Goal: Task Accomplishment & Management: Manage account settings

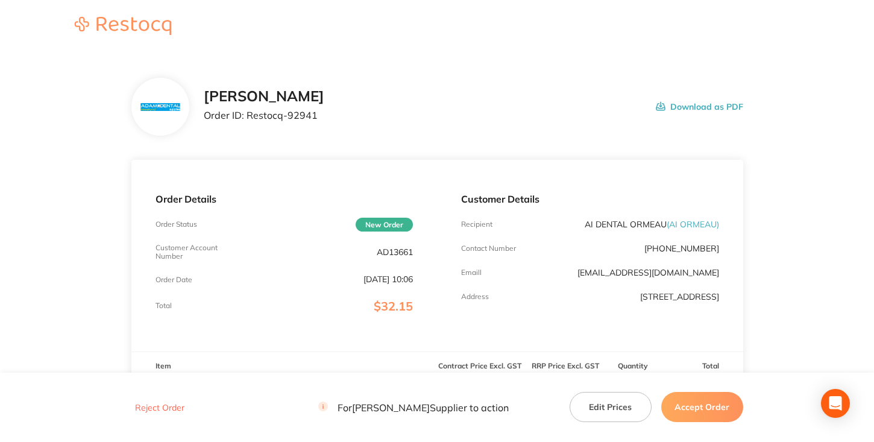
scroll to position [293, 0]
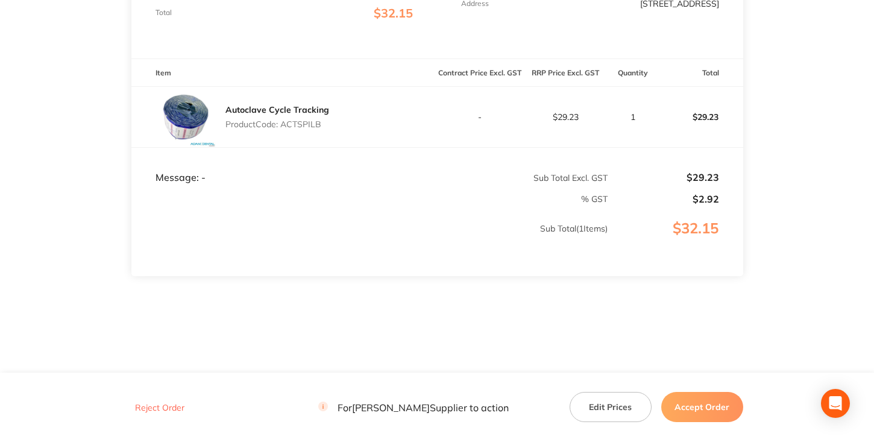
click at [314, 122] on p "Product Code: ACTSPILB" at bounding box center [278, 124] width 104 height 10
copy p "ACTSPILB"
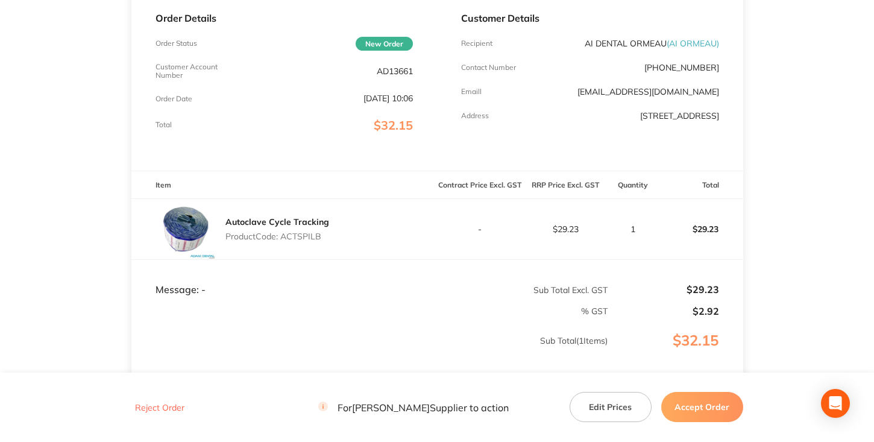
scroll to position [0, 0]
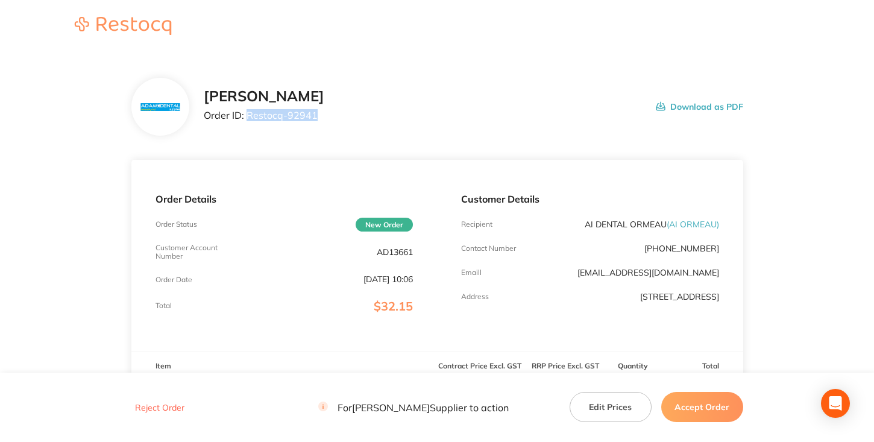
drag, startPoint x: 247, startPoint y: 115, endPoint x: 342, endPoint y: 121, distance: 95.5
click at [342, 121] on div "[PERSON_NAME] Order ID: Restocq- 92941 Download as PDF" at bounding box center [474, 106] width 540 height 37
copy p "Restocq- 92941"
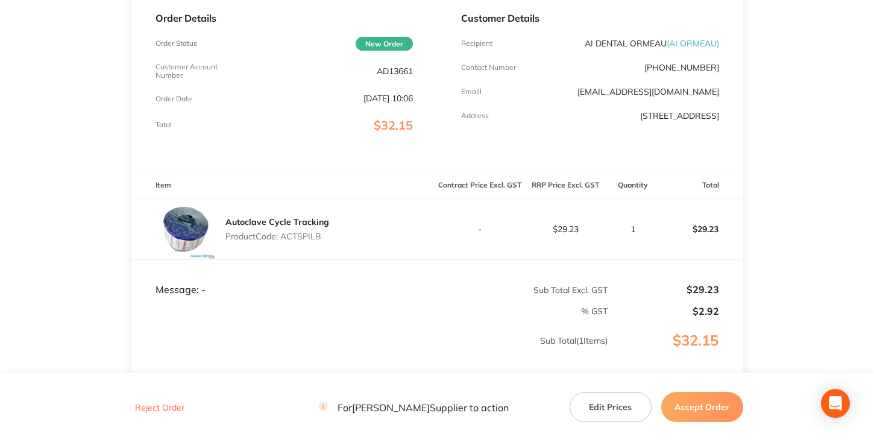
scroll to position [241, 0]
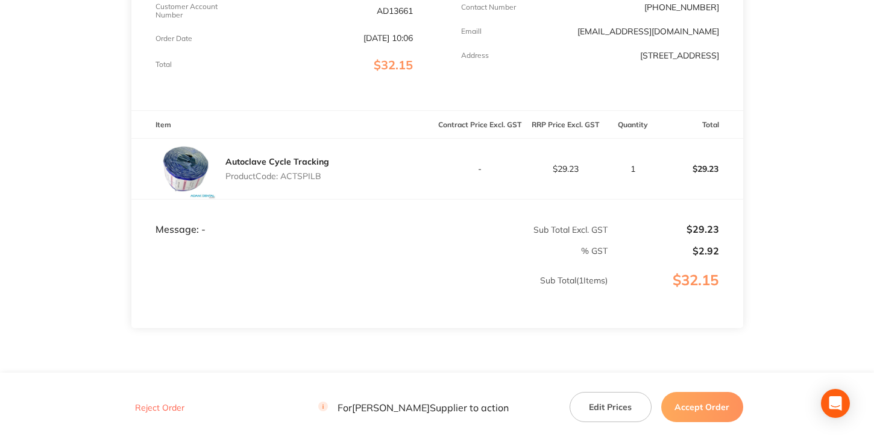
click at [303, 169] on div "Autoclave Cycle Tracking Product Code: ACTSPILB" at bounding box center [278, 169] width 104 height 34
copy p "ACTSPILB"
click at [698, 416] on button "Accept Order" at bounding box center [702, 407] width 82 height 30
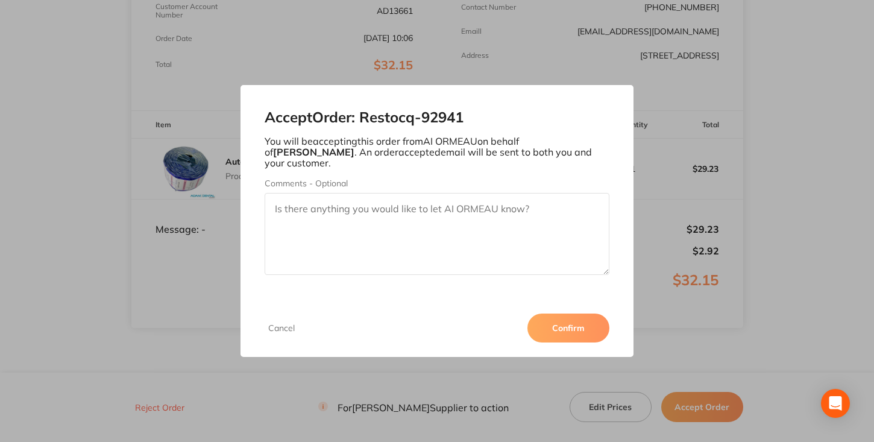
click at [590, 323] on button "Confirm" at bounding box center [569, 328] width 82 height 29
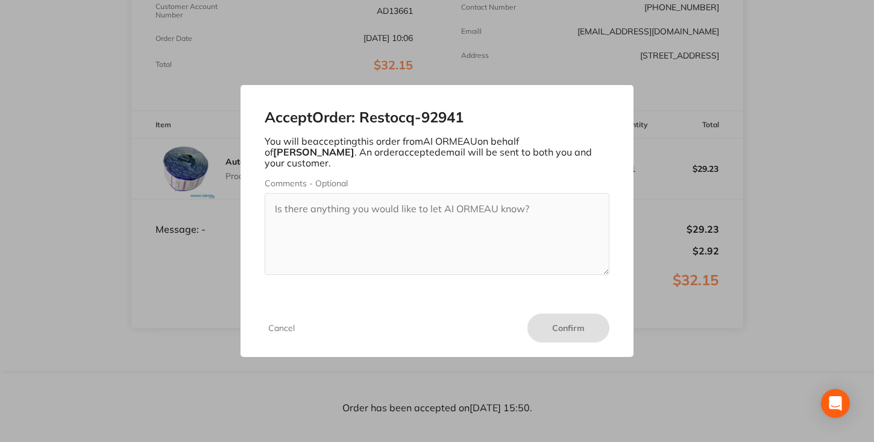
scroll to position [0, 0]
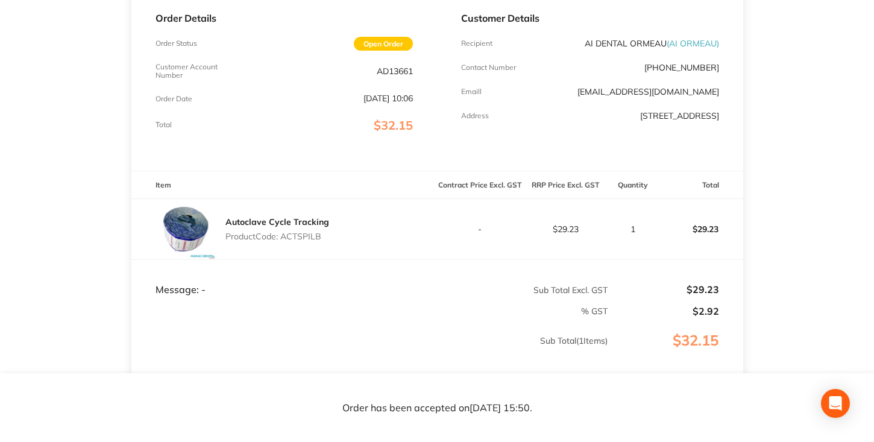
scroll to position [241, 0]
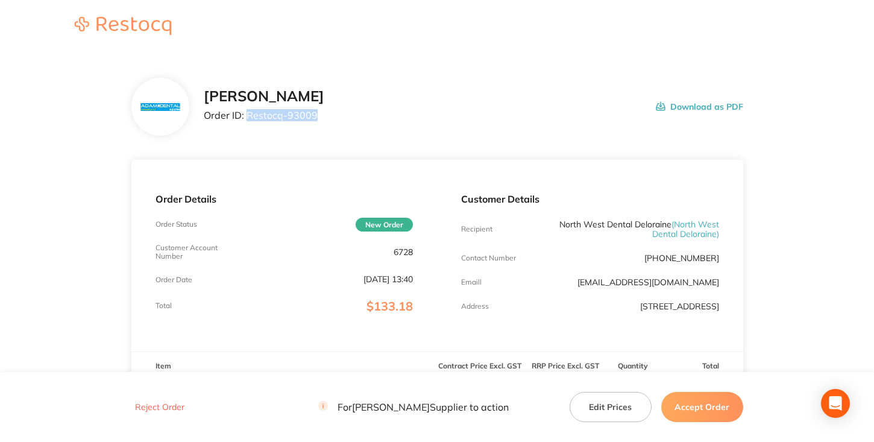
drag, startPoint x: 249, startPoint y: 112, endPoint x: 338, endPoint y: 115, distance: 89.3
click at [338, 115] on div "Adam Dental Order ID: Restocq- 93009 Download as PDF" at bounding box center [474, 106] width 540 height 37
copy p "Restocq- 93009"
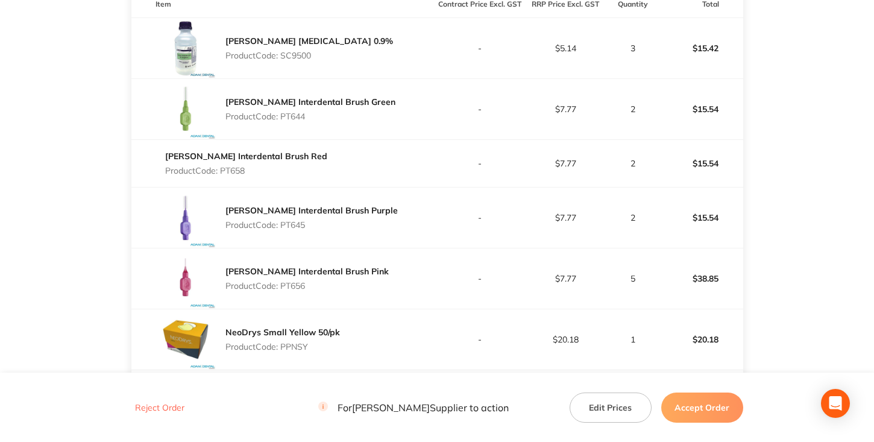
scroll to position [181, 0]
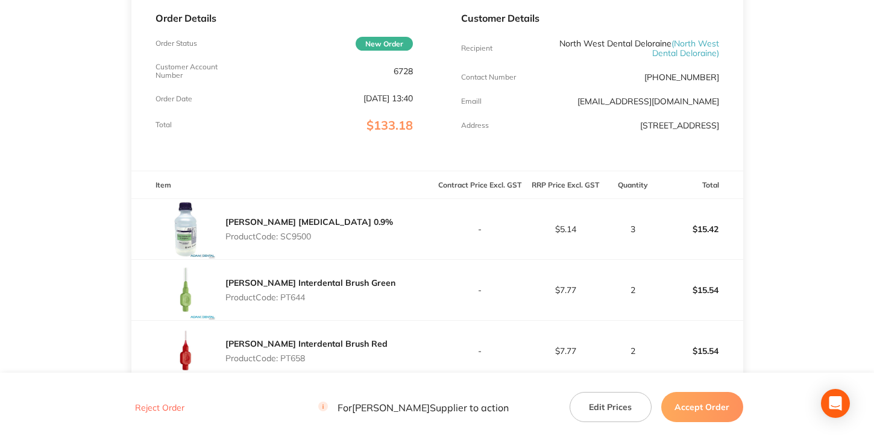
click at [303, 235] on p "Product Code: SC9500" at bounding box center [310, 237] width 168 height 10
copy p "SC9500"
drag, startPoint x: 366, startPoint y: 266, endPoint x: 339, endPoint y: 288, distance: 34.3
click at [366, 266] on div "TePe Interdental Brush Green Product Code: PT644" at bounding box center [284, 290] width 306 height 60
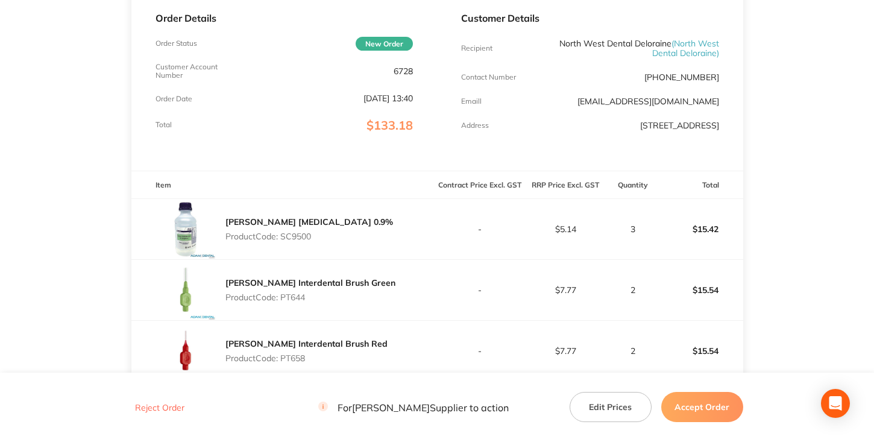
click at [297, 297] on p "Product Code: PT644" at bounding box center [311, 297] width 170 height 10
copy p "PT644"
click at [294, 360] on p "Product Code: PT658" at bounding box center [307, 358] width 162 height 10
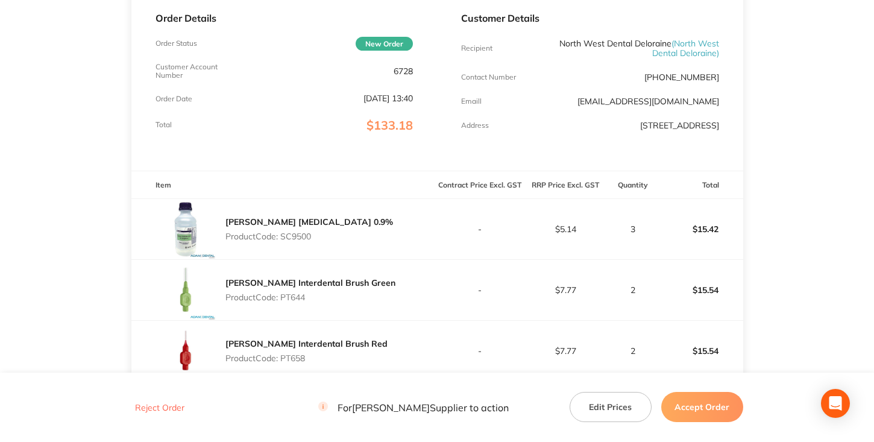
copy p "PT658"
click at [394, 336] on div "Tepe Interdental Brush Red Product Code: PT658" at bounding box center [284, 351] width 306 height 60
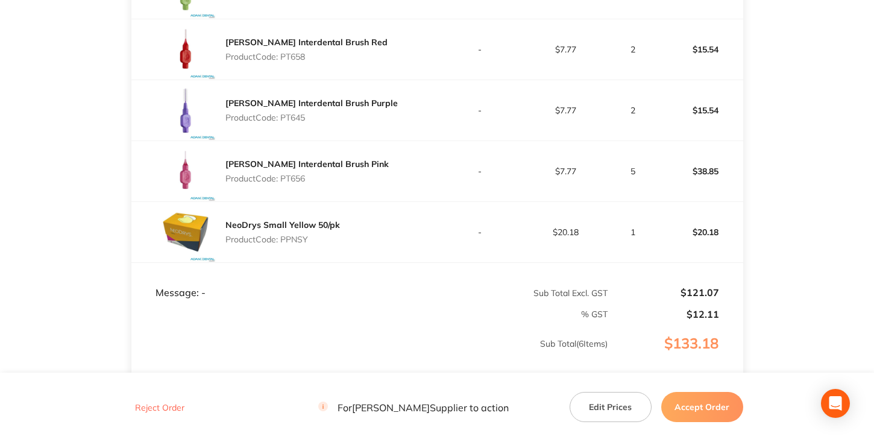
scroll to position [422, 0]
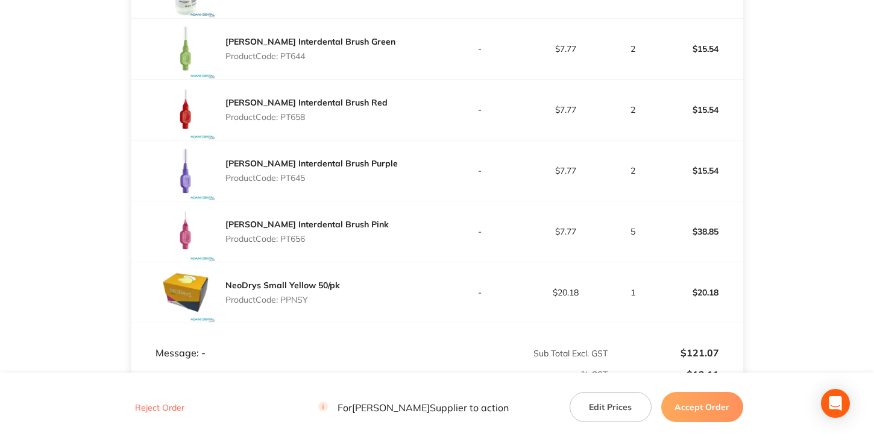
click at [292, 179] on p "Product Code: PT645" at bounding box center [312, 178] width 172 height 10
copy p "PT645"
click at [314, 245] on div "Tepe Interdental Brush Pink Product Code: PT656" at bounding box center [307, 232] width 163 height 34
click at [287, 236] on p "Product Code: PT656" at bounding box center [307, 239] width 163 height 10
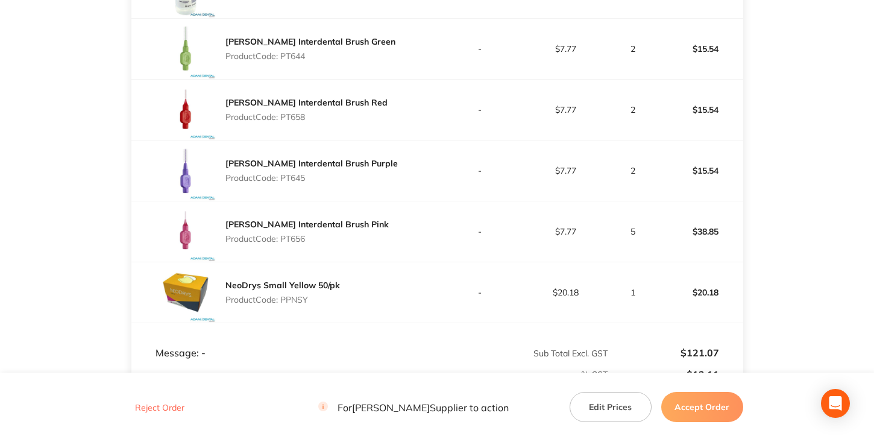
click at [287, 236] on p "Product Code: PT656" at bounding box center [307, 239] width 163 height 10
copy p "PT656"
click at [298, 303] on p "Product Code: PPNSY" at bounding box center [283, 300] width 115 height 10
copy p "PPNSY"
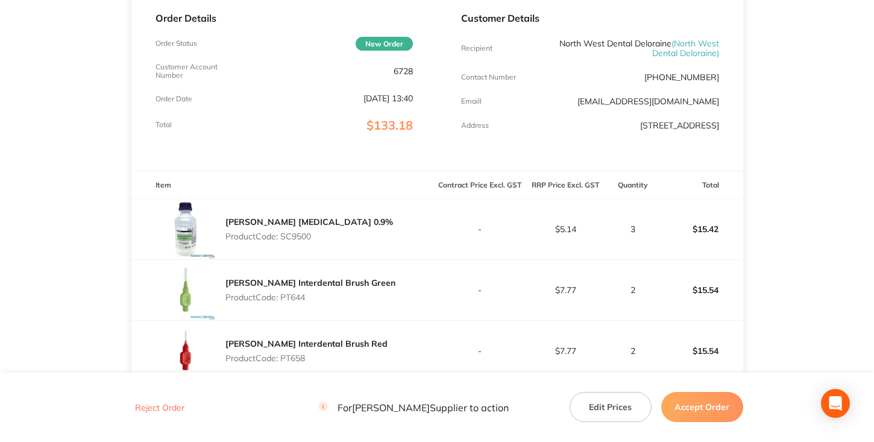
scroll to position [0, 0]
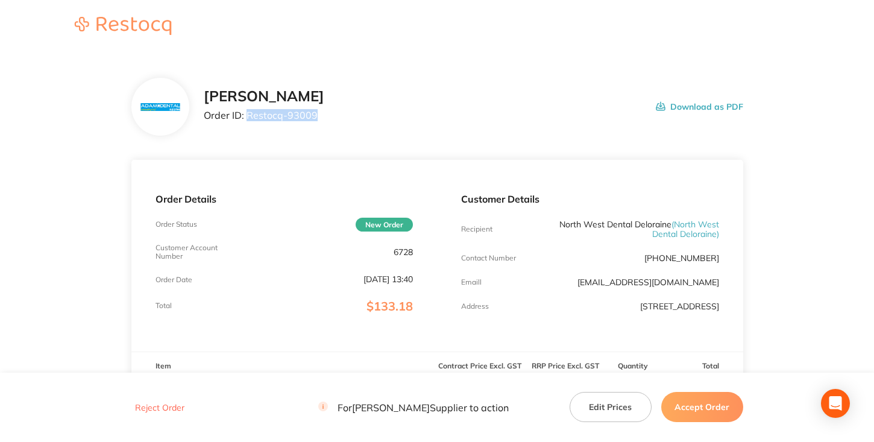
drag, startPoint x: 253, startPoint y: 116, endPoint x: 378, endPoint y: 121, distance: 125.5
click at [353, 121] on div "Adam Dental Order ID: Restocq- 93009 Download as PDF" at bounding box center [474, 106] width 540 height 37
copy p "Restocq- 93009"
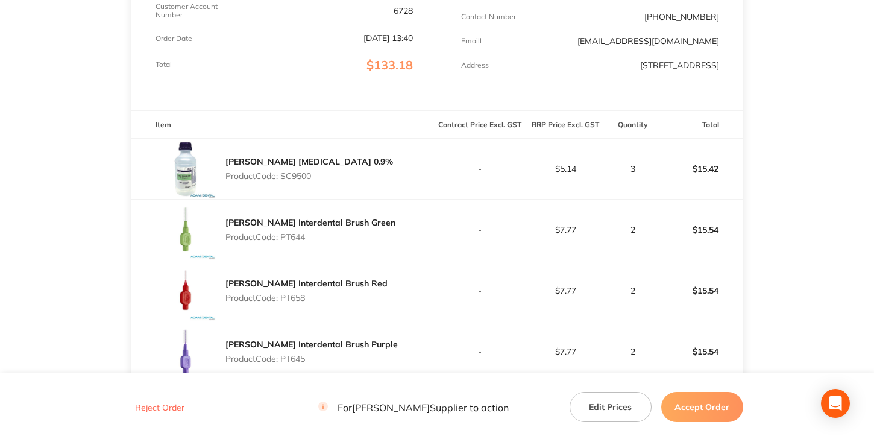
scroll to position [301, 0]
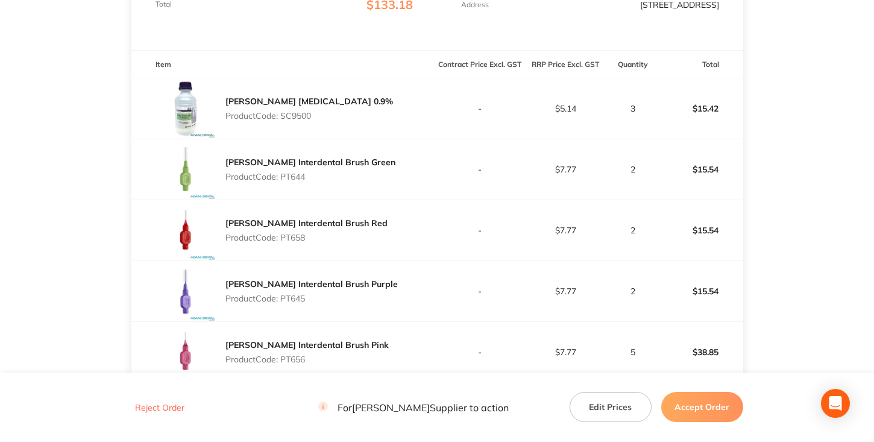
click at [342, 125] on div "Baxter Sodium Chloride 0.9% Product Code: SC9500" at bounding box center [284, 108] width 306 height 60
click at [297, 115] on p "Product Code: SC9500" at bounding box center [310, 116] width 168 height 10
copy p "SC9500"
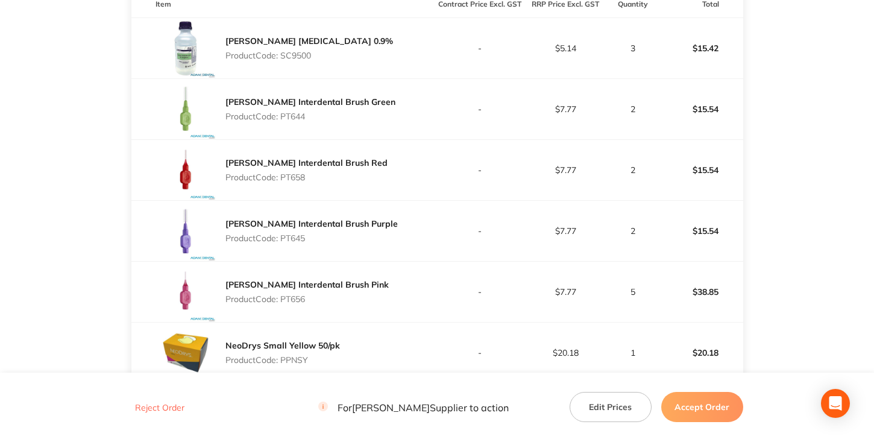
click at [296, 110] on div "TePe Interdental Brush Green Product Code: PT644" at bounding box center [311, 109] width 170 height 34
click at [295, 112] on p "Product Code: PT644" at bounding box center [311, 117] width 170 height 10
copy p "PT644"
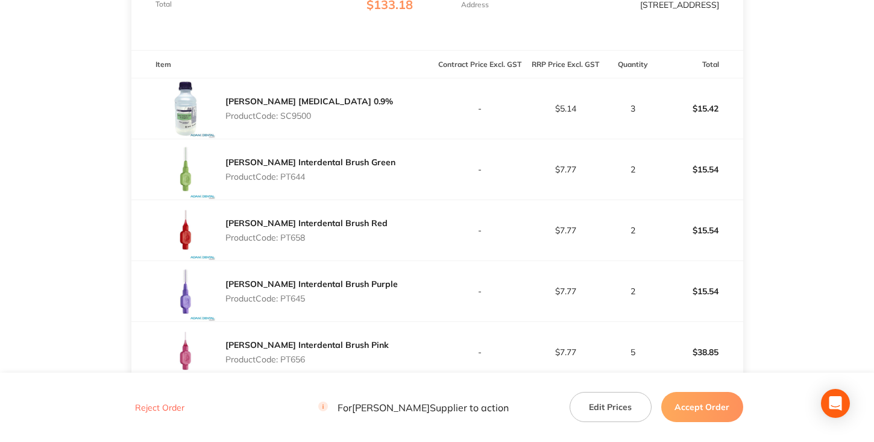
scroll to position [181, 0]
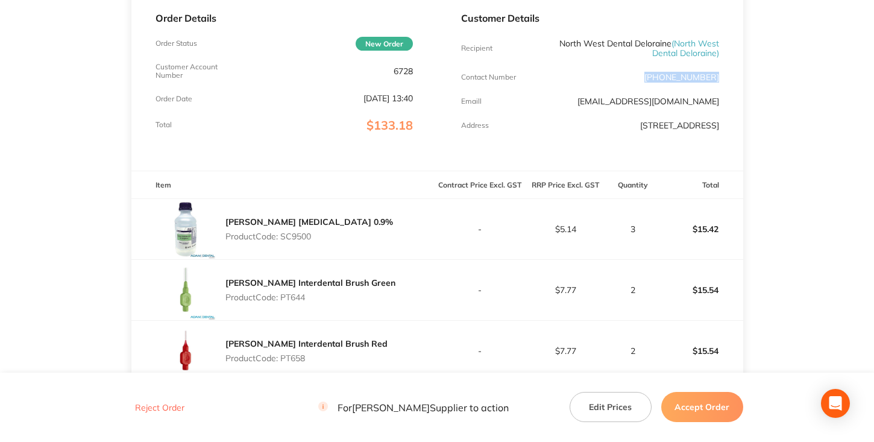
drag, startPoint x: 657, startPoint y: 78, endPoint x: 718, endPoint y: 76, distance: 60.9
click at [718, 76] on div "Contact Number (03) 6362 2959" at bounding box center [590, 77] width 258 height 10
click at [697, 408] on button "Accept Order" at bounding box center [702, 407] width 82 height 30
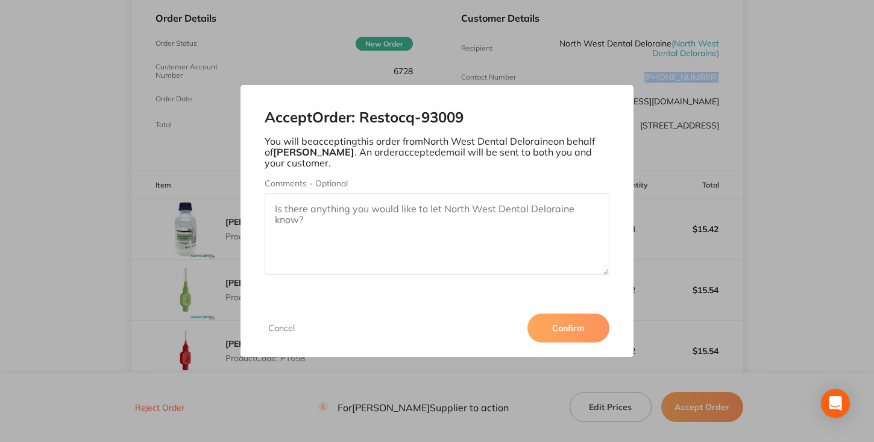
click at [575, 330] on button "Confirm" at bounding box center [569, 328] width 82 height 29
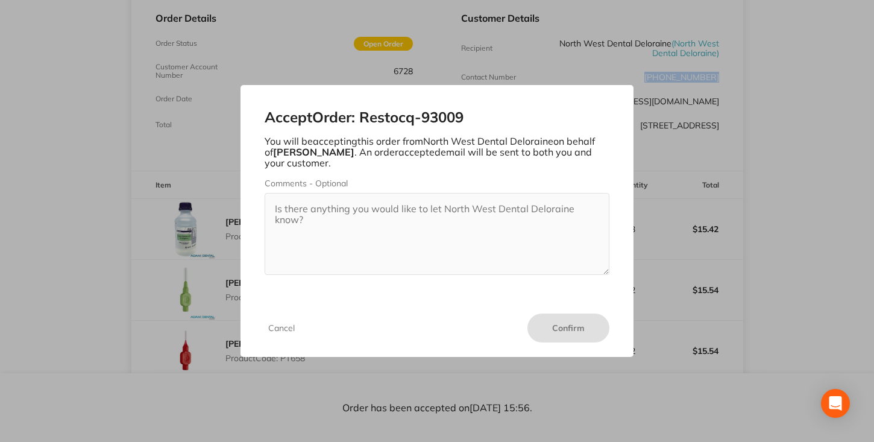
scroll to position [0, 0]
